Goal: Transaction & Acquisition: Purchase product/service

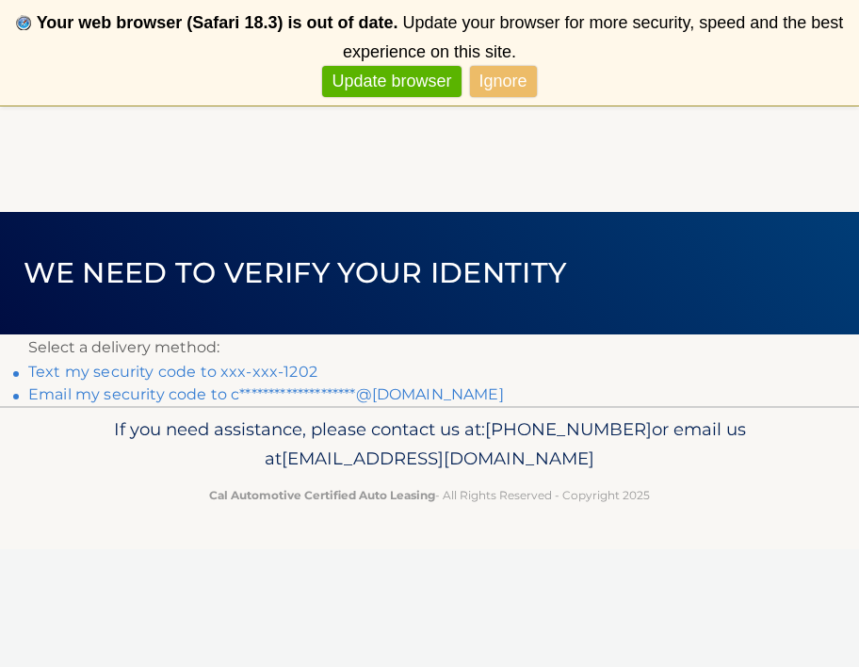
click at [162, 401] on link "**********" at bounding box center [266, 394] width 476 height 18
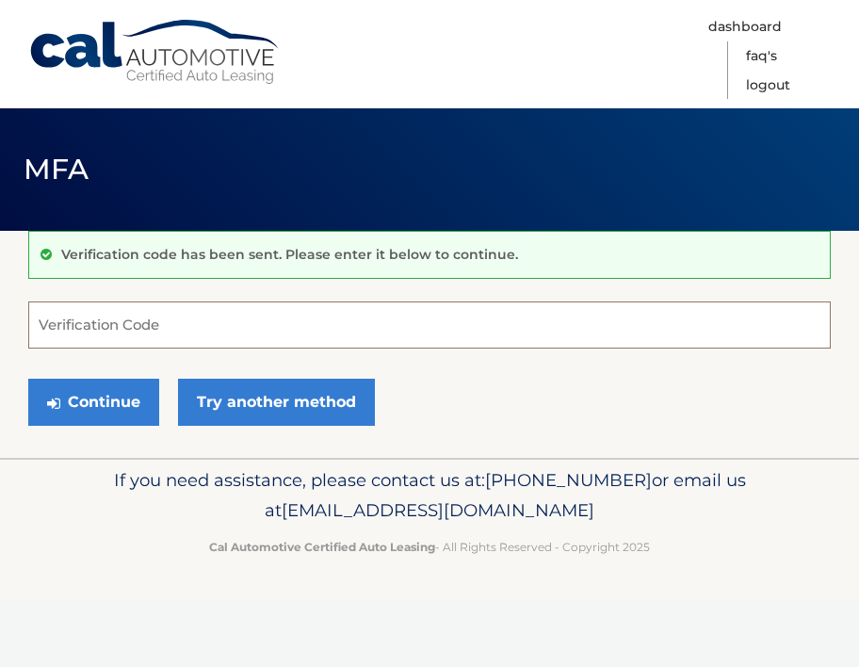
click at [178, 331] on input "Verification Code" at bounding box center [429, 325] width 803 height 47
paste input "481742"
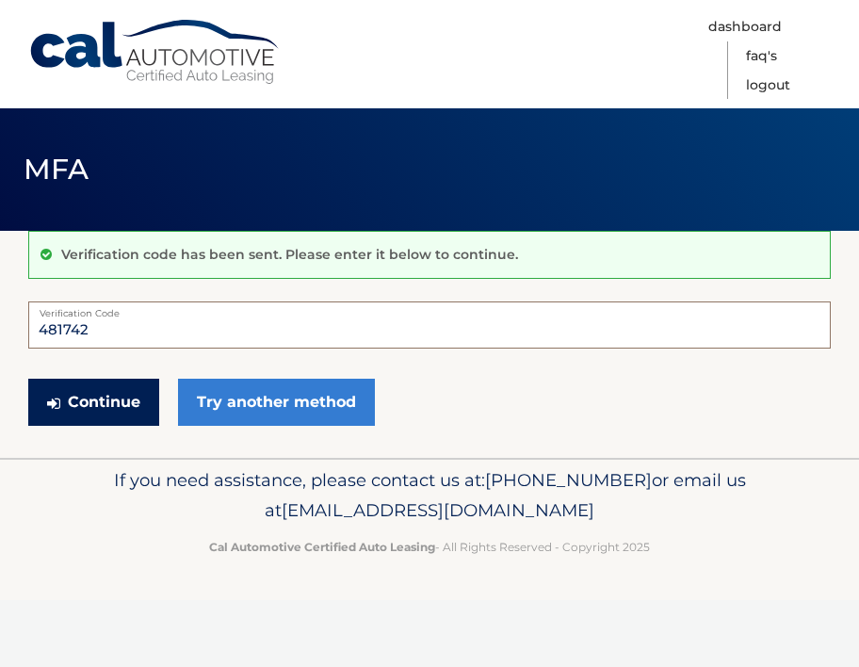
type input "481742"
click at [105, 388] on button "Continue" at bounding box center [93, 402] width 131 height 47
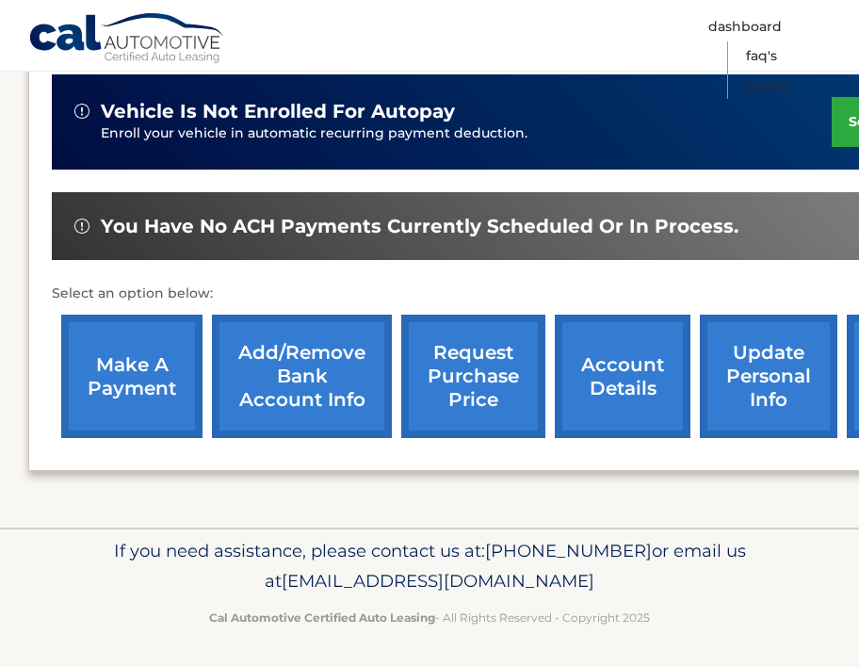
scroll to position [470, 0]
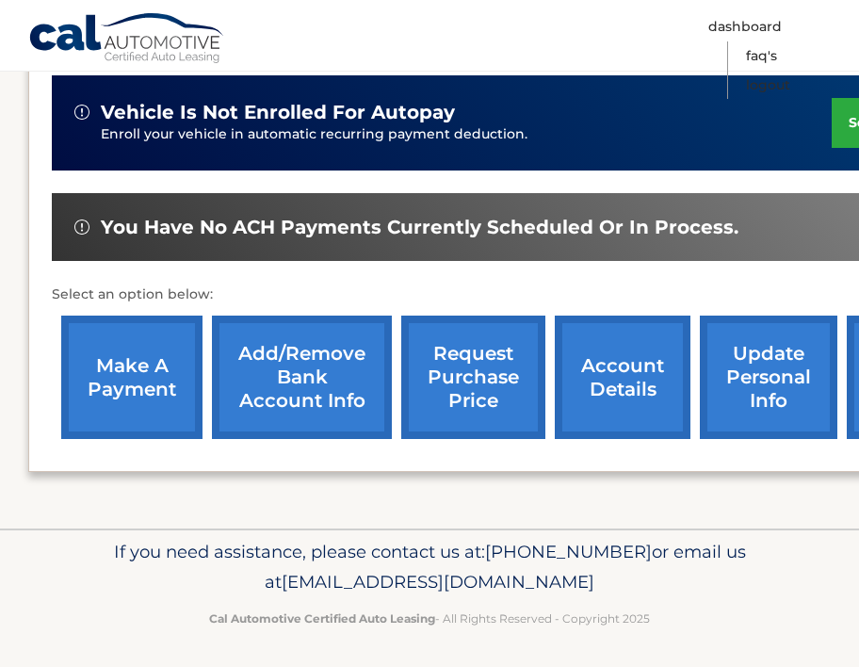
click at [109, 358] on link "make a payment" at bounding box center [131, 377] width 141 height 123
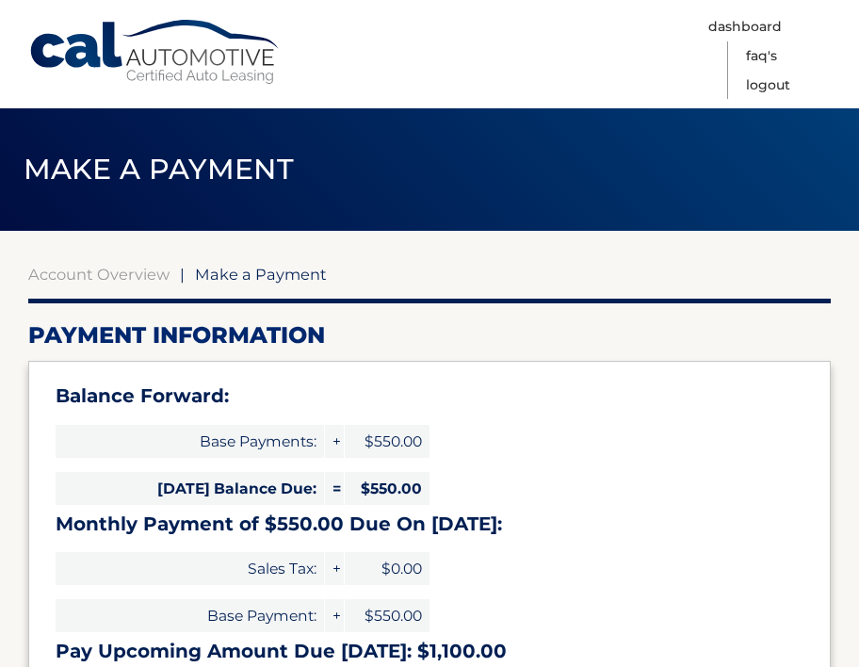
select select "NThkZmQxMDEtYTA4NS00ZTNhLWJiNGItZmFiNmRlNTRjM2Ew"
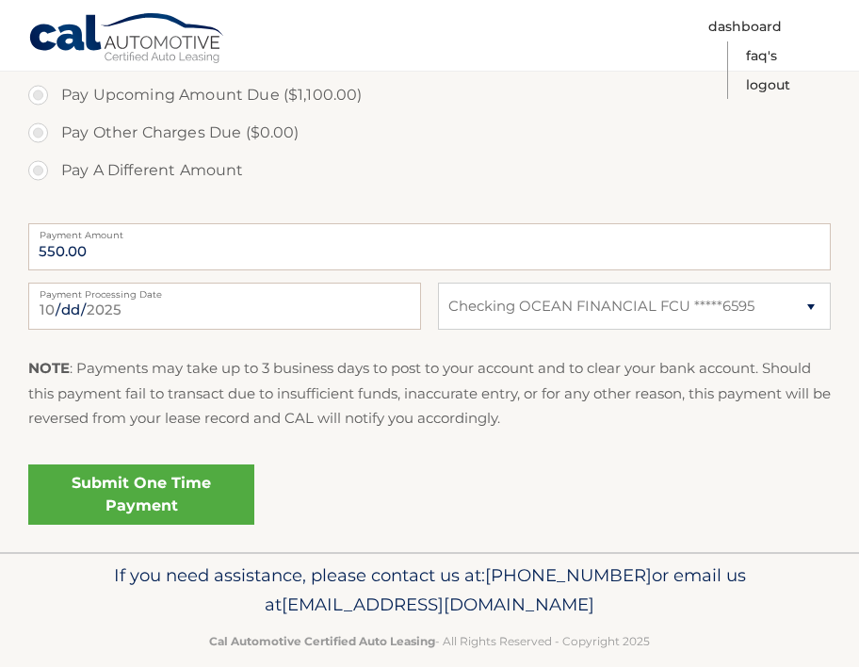
scroll to position [746, 0]
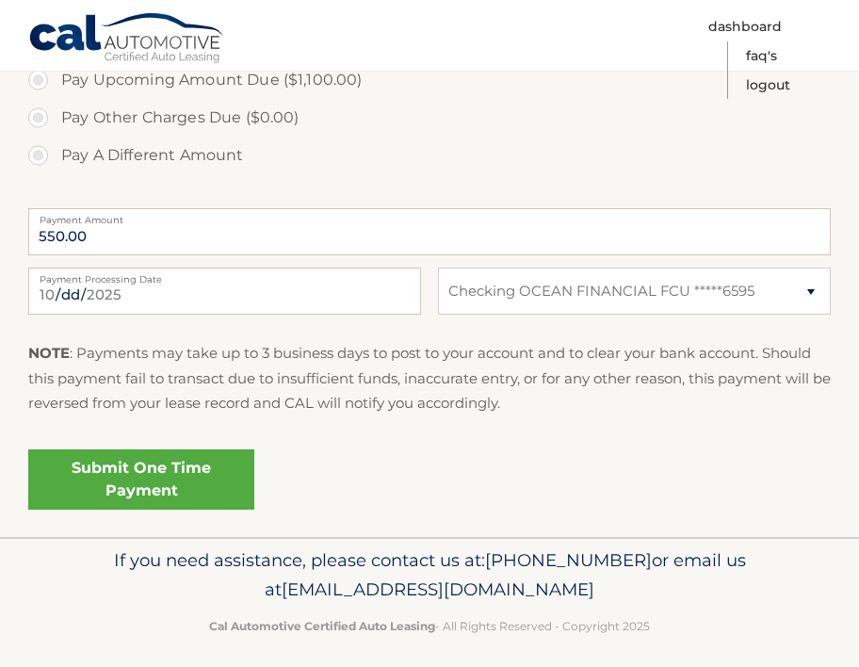
click at [191, 482] on link "Submit One Time Payment" at bounding box center [141, 480] width 226 height 60
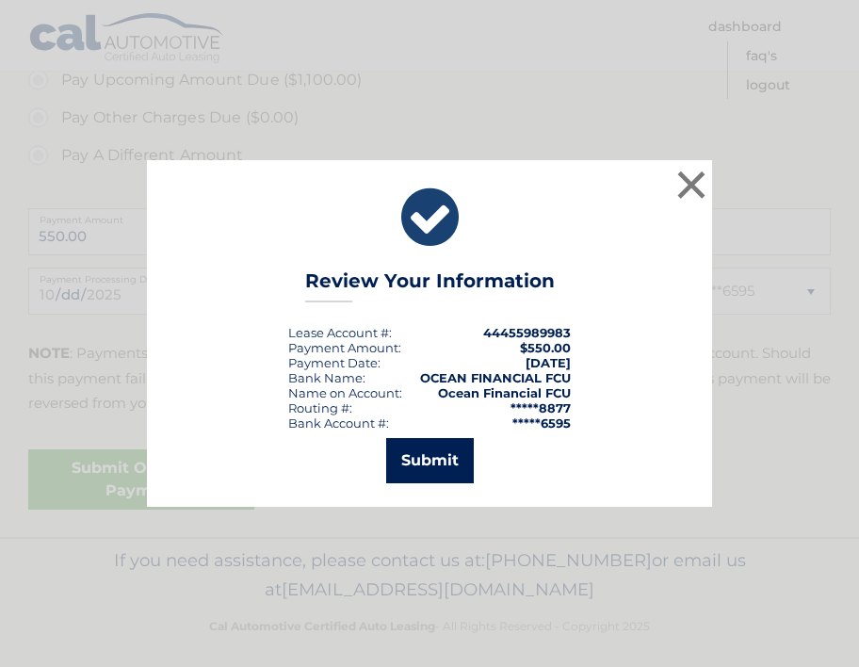
click at [442, 464] on button "Submit" at bounding box center [430, 460] width 88 height 45
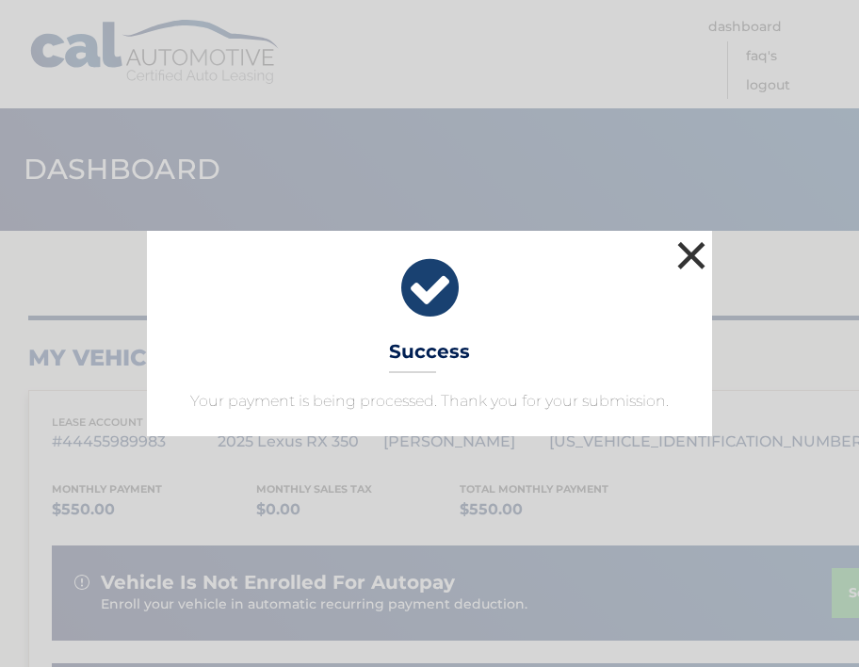
click at [686, 254] on button "×" at bounding box center [692, 256] width 38 height 38
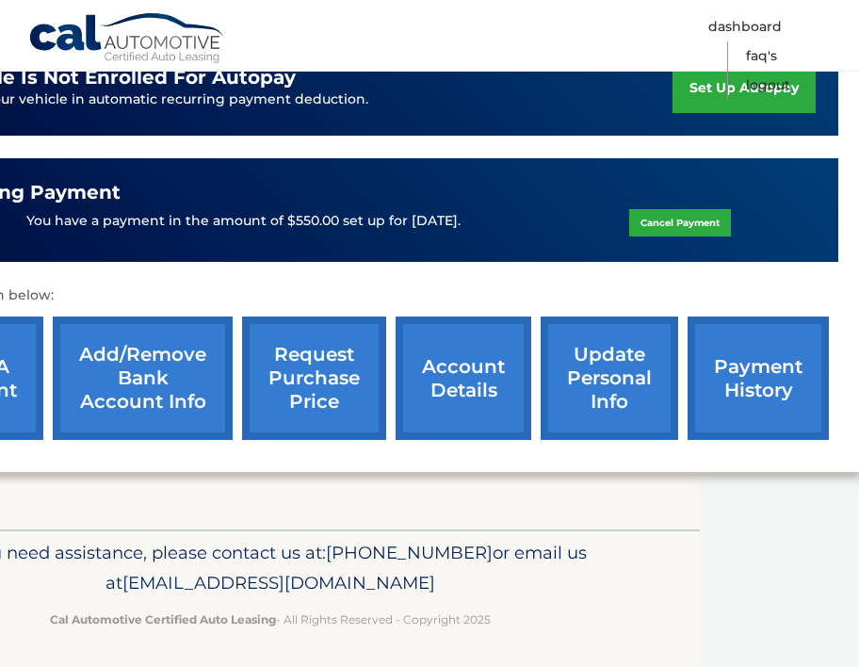
scroll to position [505, 158]
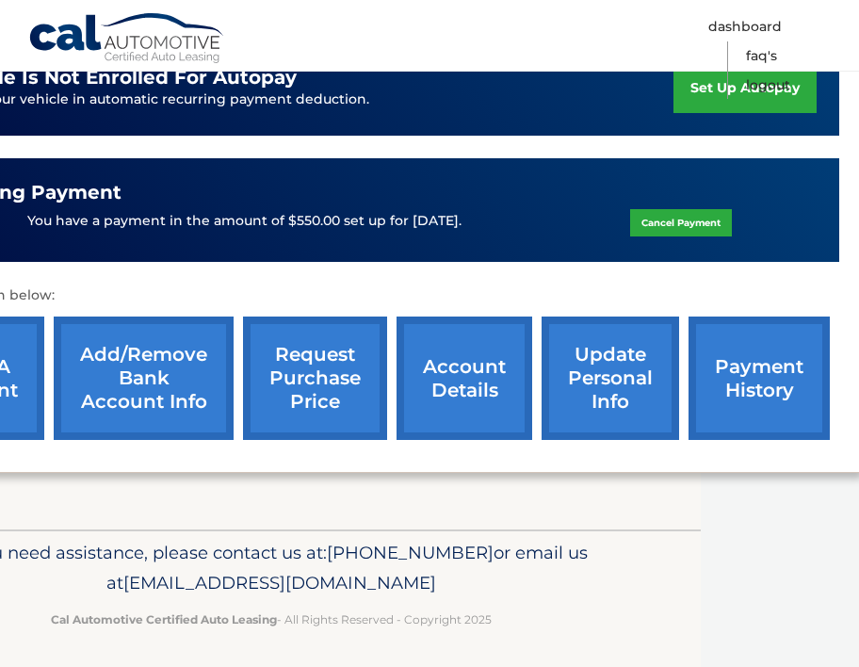
click at [749, 368] on link "payment history" at bounding box center [759, 378] width 141 height 123
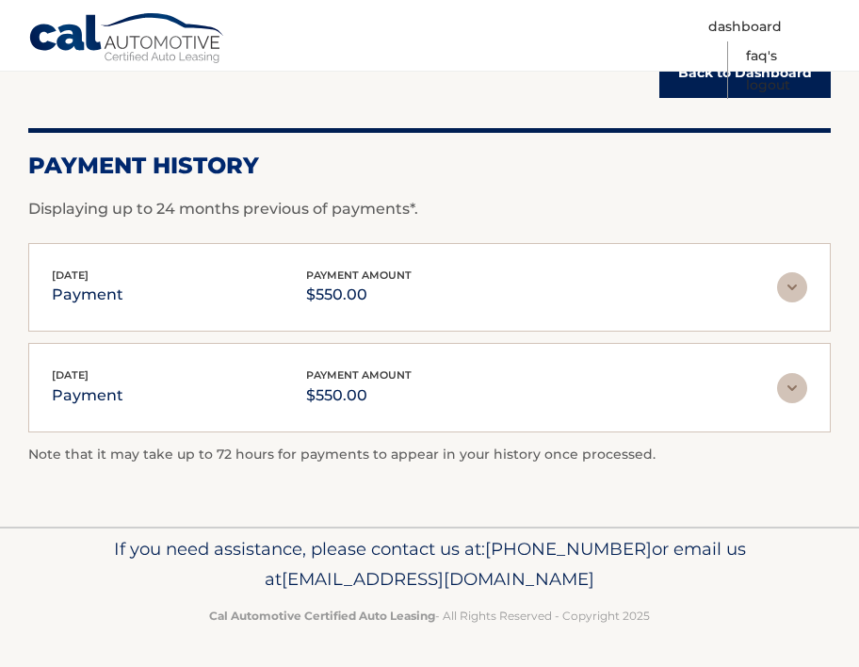
scroll to position [215, 0]
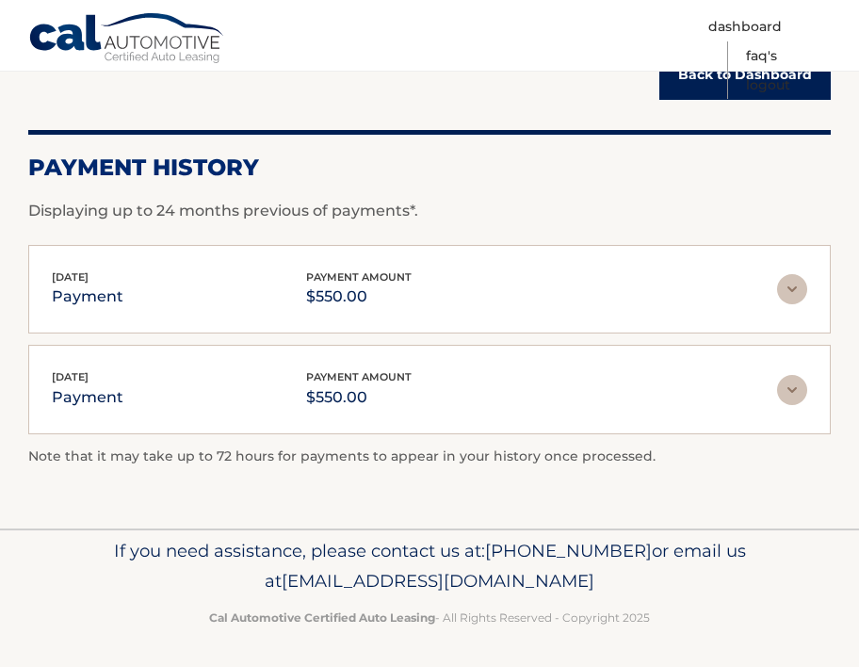
click at [798, 293] on img at bounding box center [792, 289] width 30 height 30
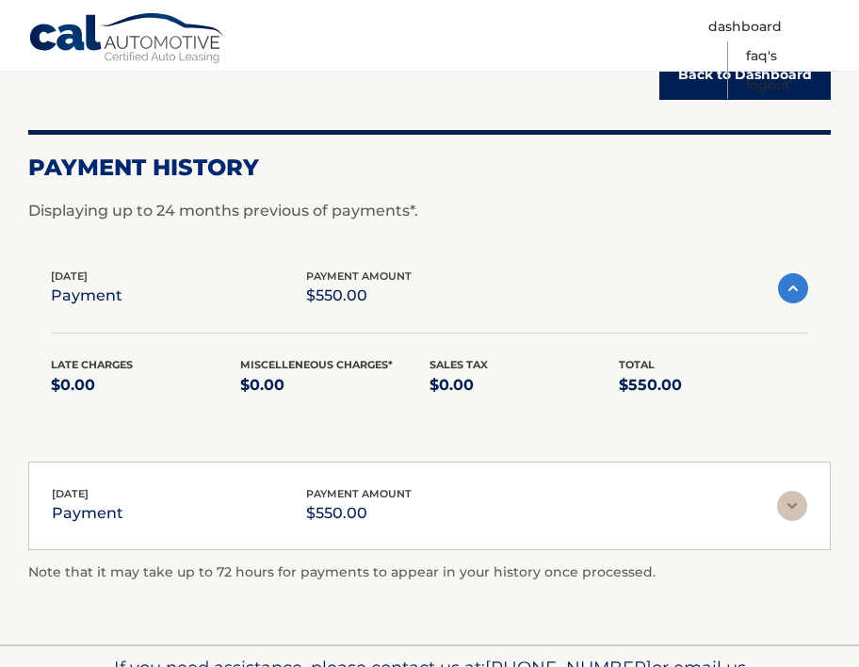
click at [798, 293] on img at bounding box center [793, 288] width 30 height 30
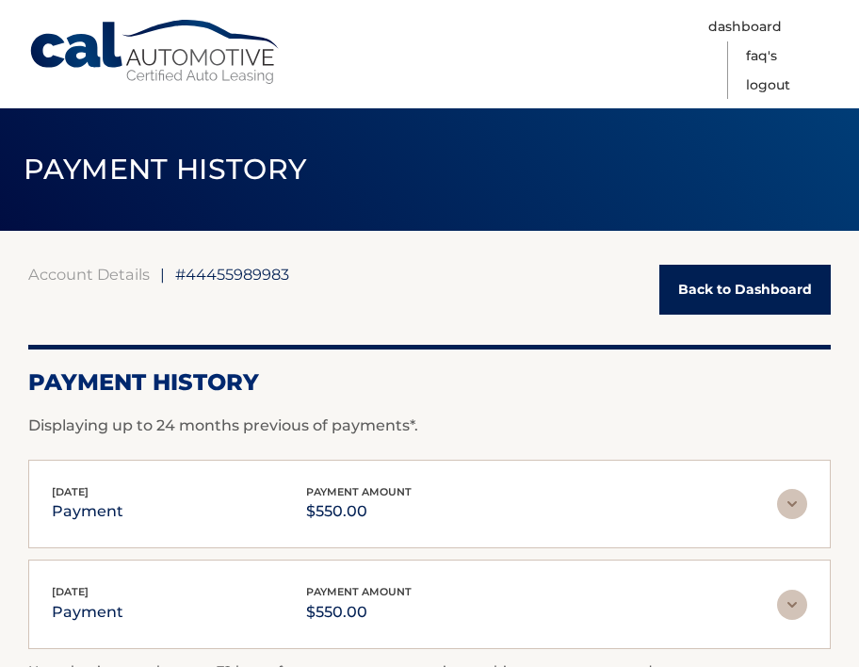
scroll to position [0, 0]
click at [722, 299] on link "Back to Dashboard" at bounding box center [746, 290] width 172 height 50
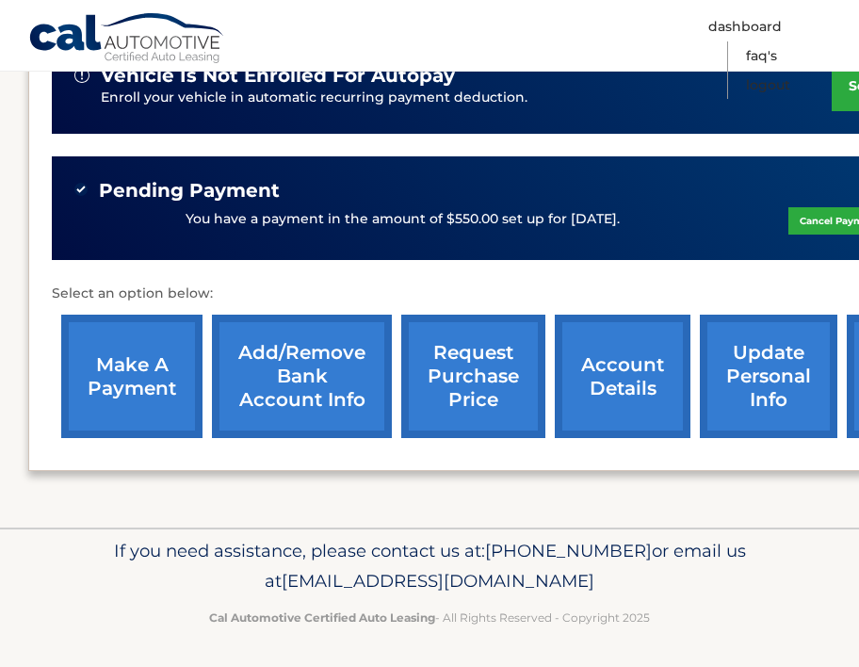
scroll to position [505, 0]
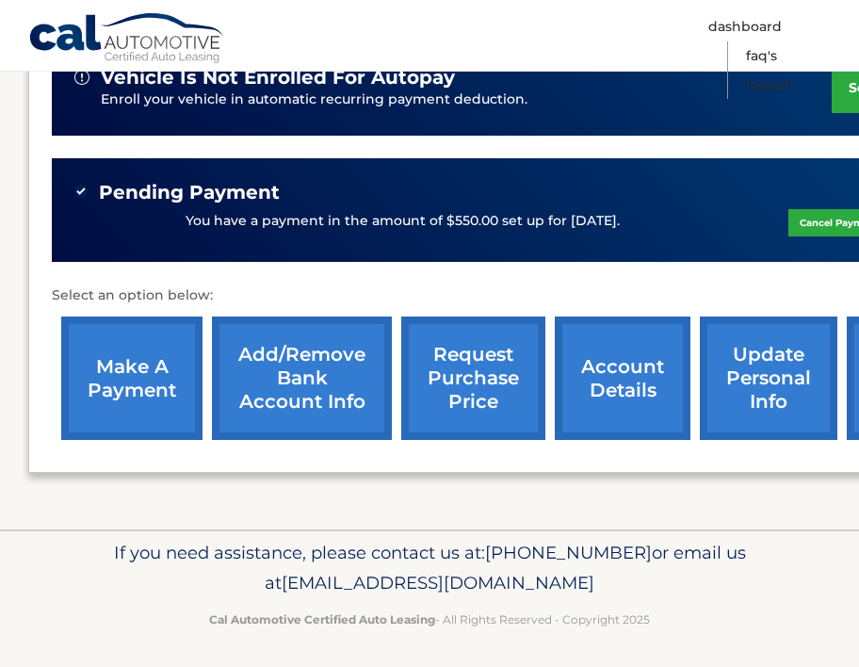
click at [679, 343] on link "account details" at bounding box center [623, 378] width 136 height 123
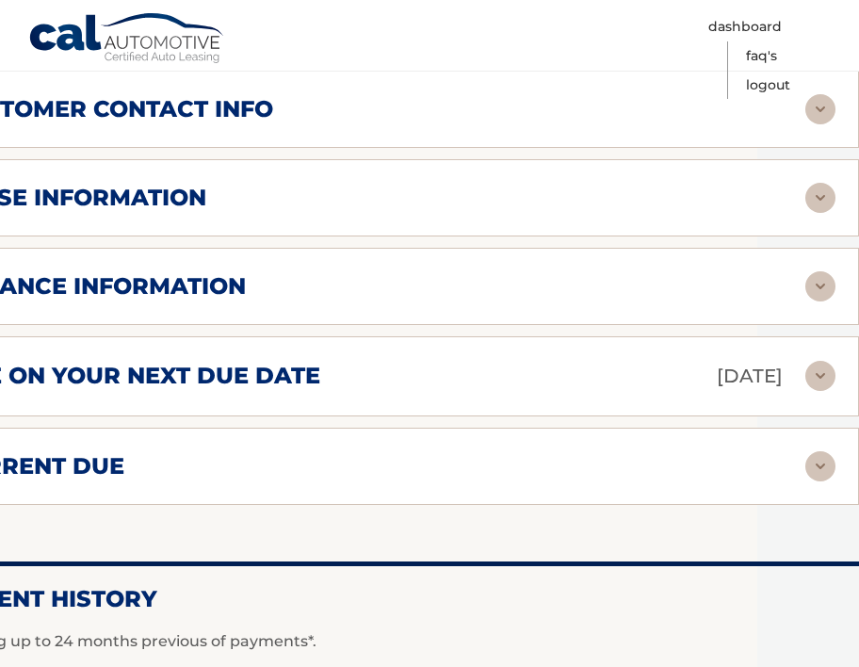
scroll to position [1040, 102]
click at [815, 364] on img at bounding box center [821, 376] width 30 height 30
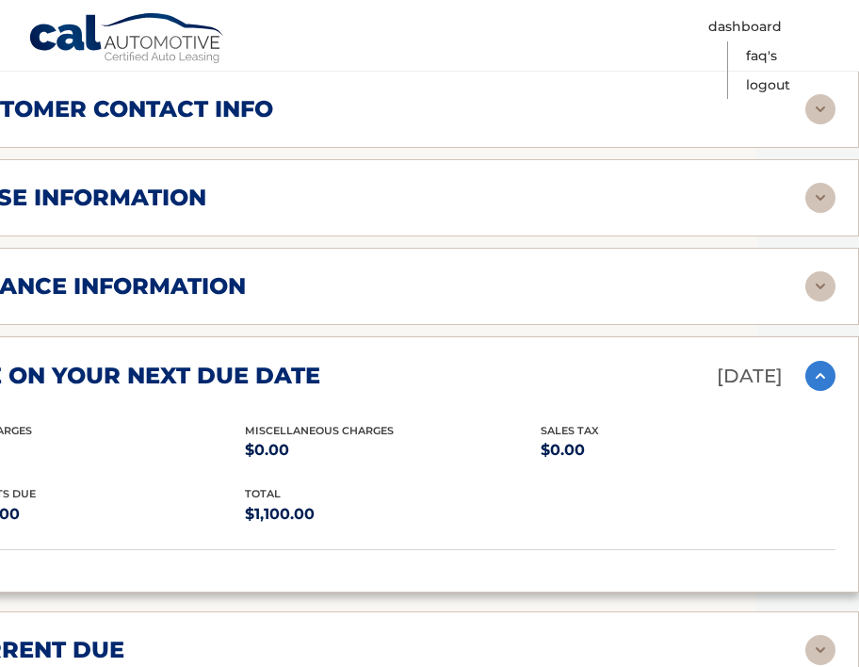
click at [814, 372] on img at bounding box center [821, 376] width 30 height 30
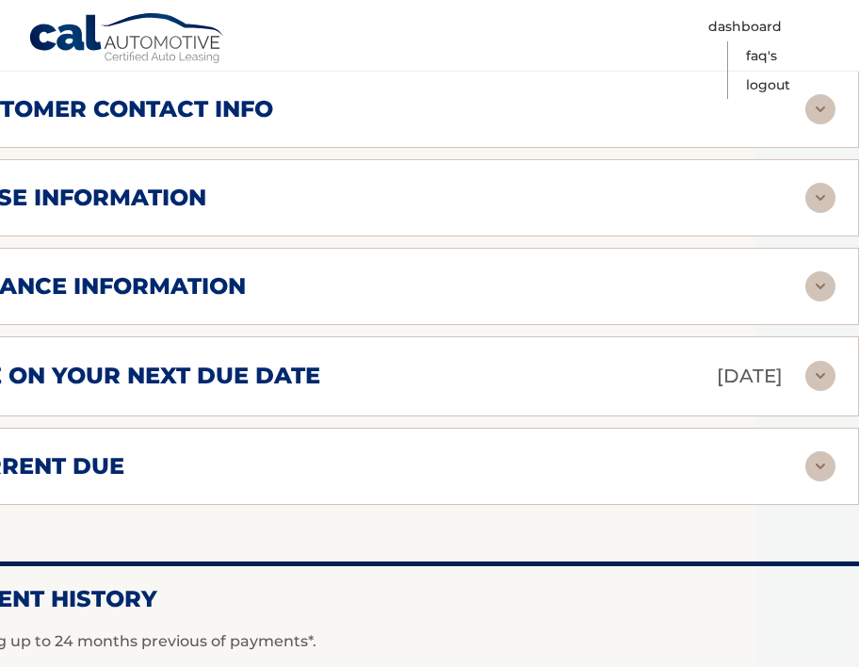
click at [819, 288] on img at bounding box center [821, 286] width 30 height 30
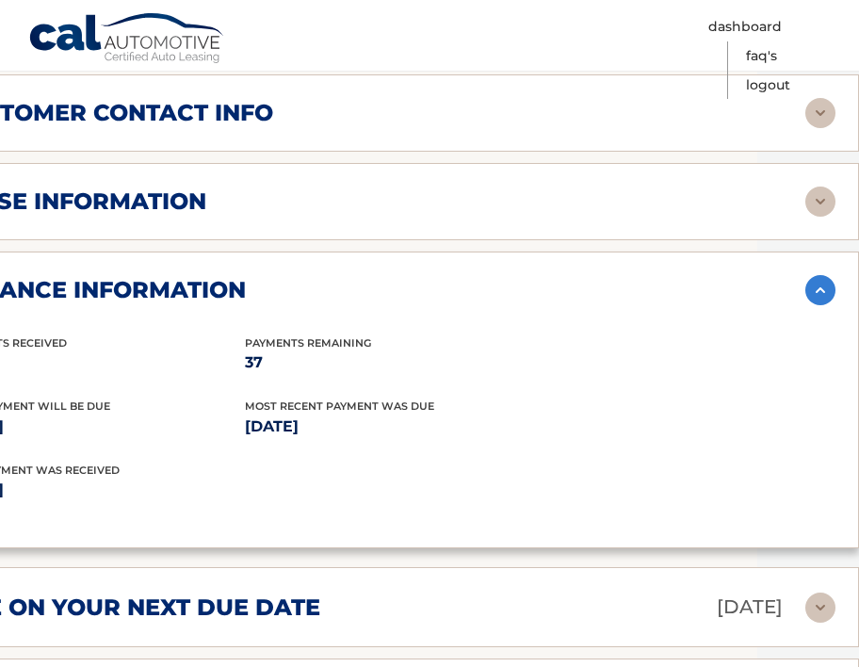
scroll to position [1037, 102]
click at [819, 276] on img at bounding box center [821, 290] width 30 height 30
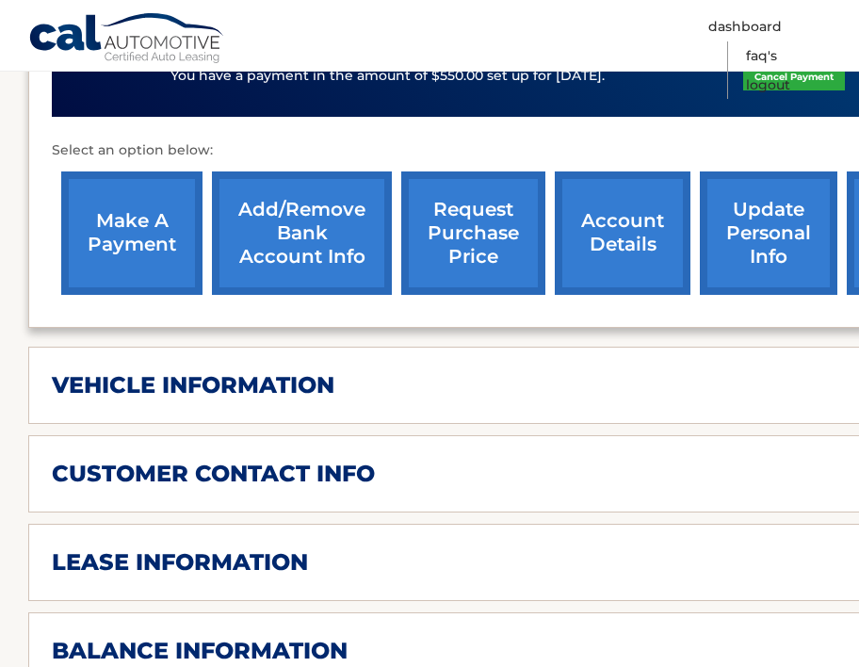
scroll to position [665, 0]
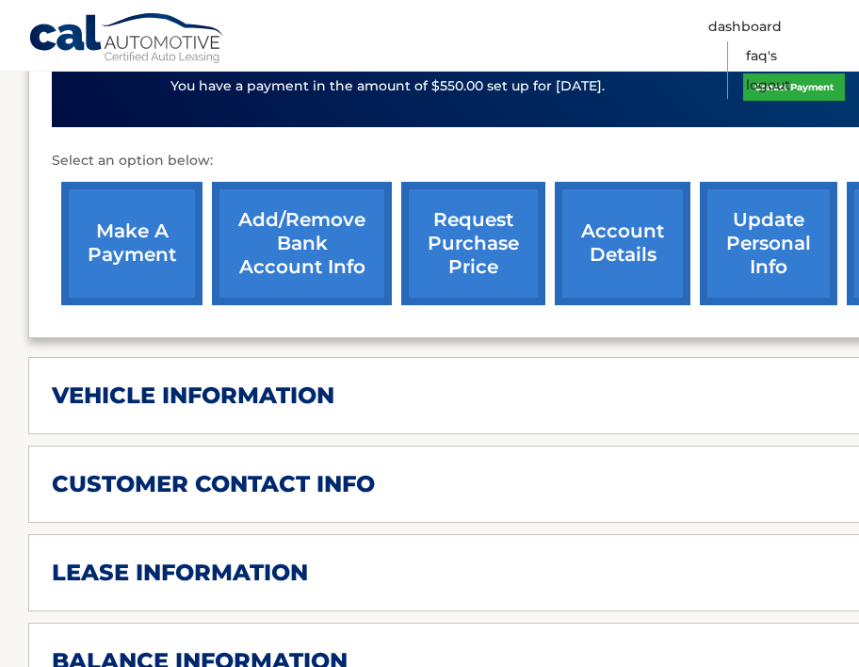
click at [799, 258] on link "update personal info" at bounding box center [769, 243] width 138 height 123
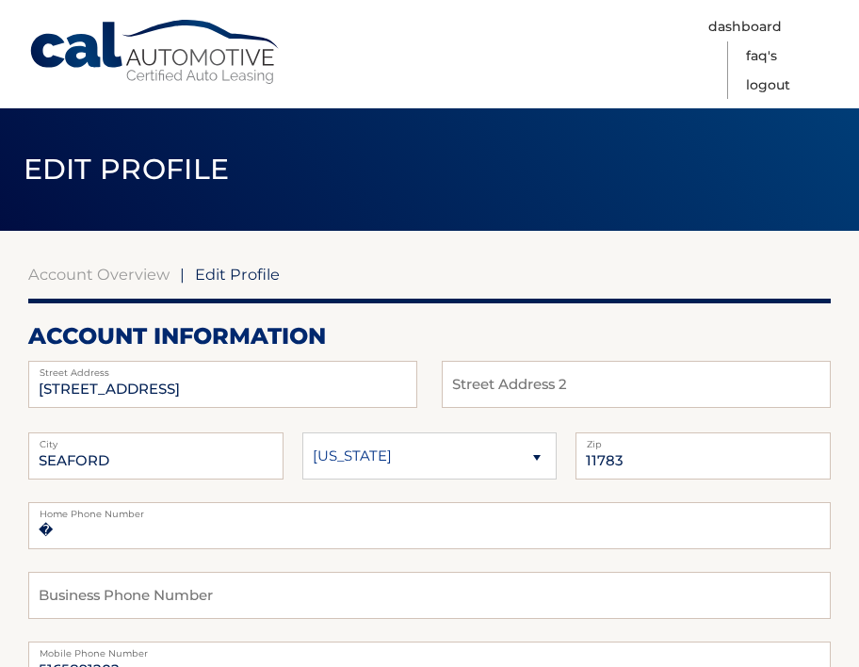
click at [160, 169] on span "Edit Profile" at bounding box center [127, 169] width 206 height 35
click at [98, 273] on link "Account Overview" at bounding box center [98, 274] width 141 height 19
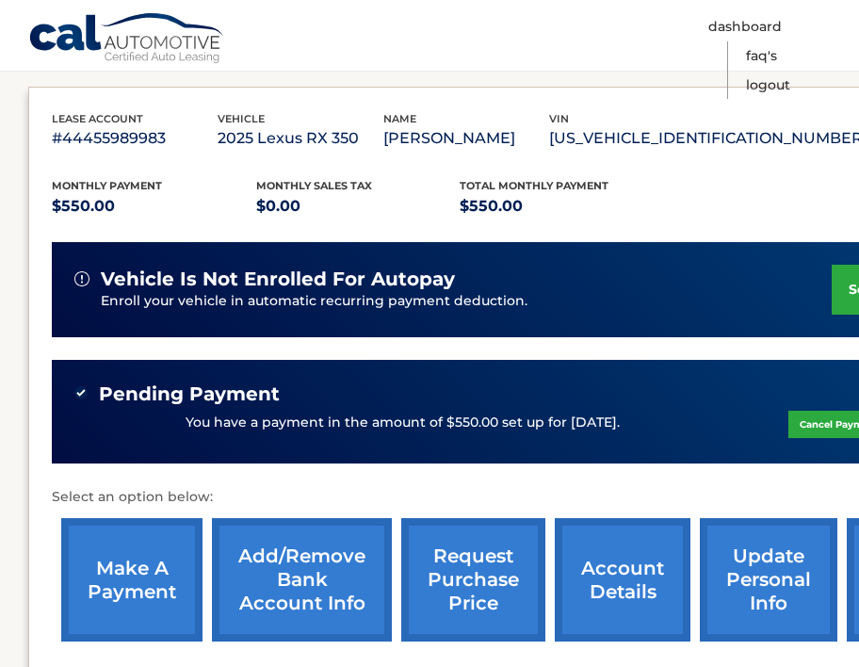
scroll to position [304, 0]
